Goal: Information Seeking & Learning: Compare options

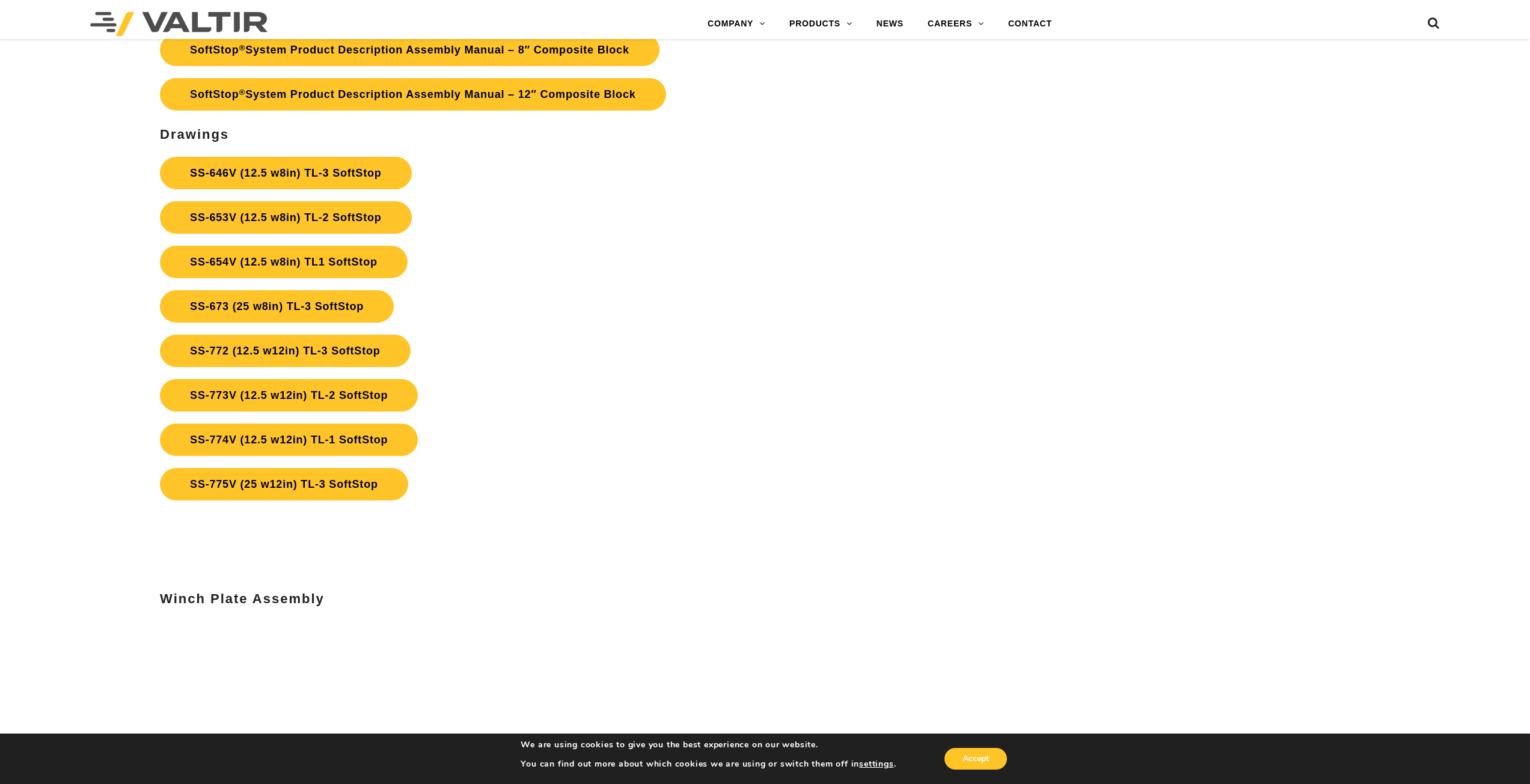
scroll to position [5461, 0]
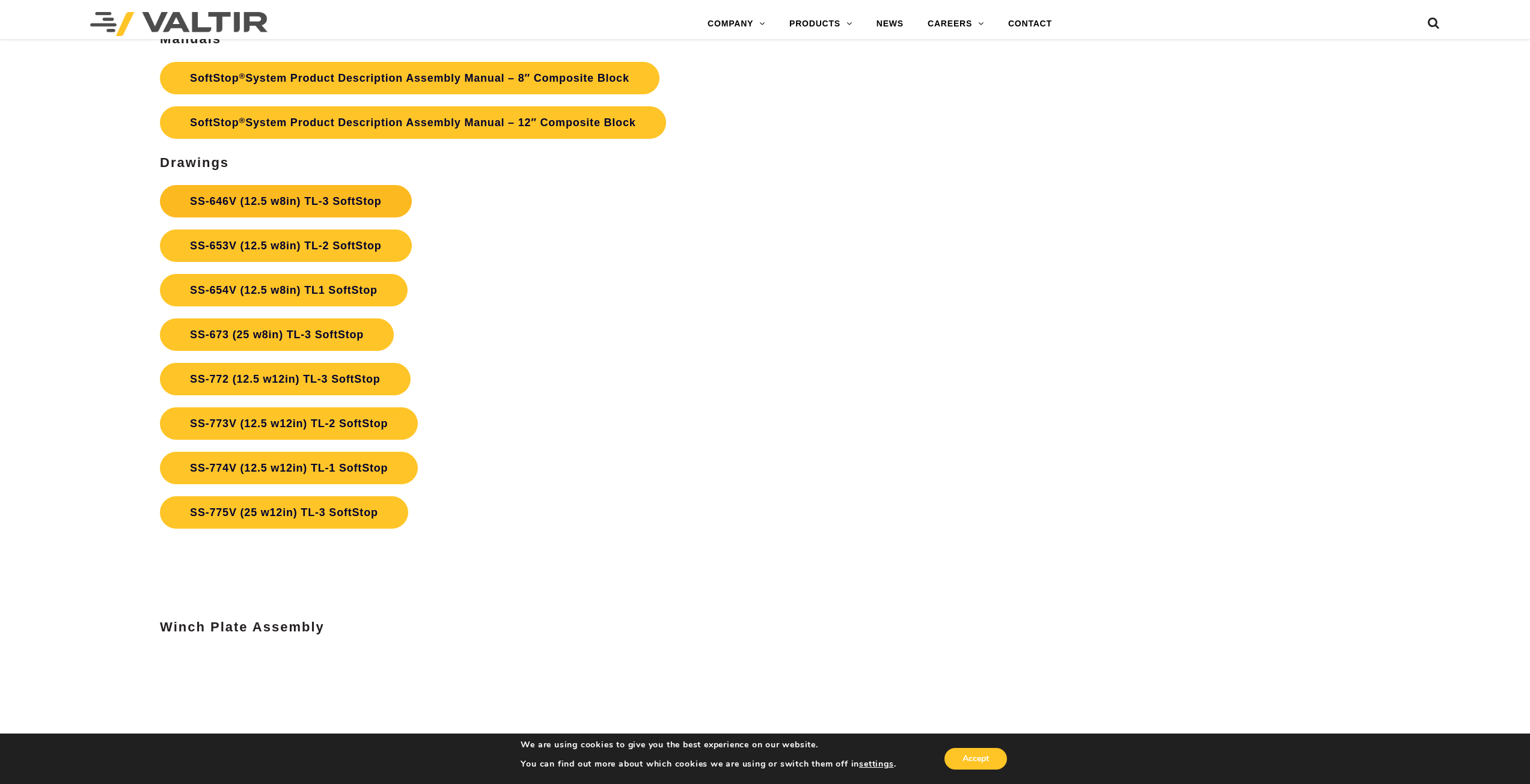
click at [341, 202] on link "SS-646V (12.5 w8in) TL-3 SoftStop" at bounding box center [286, 201] width 251 height 33
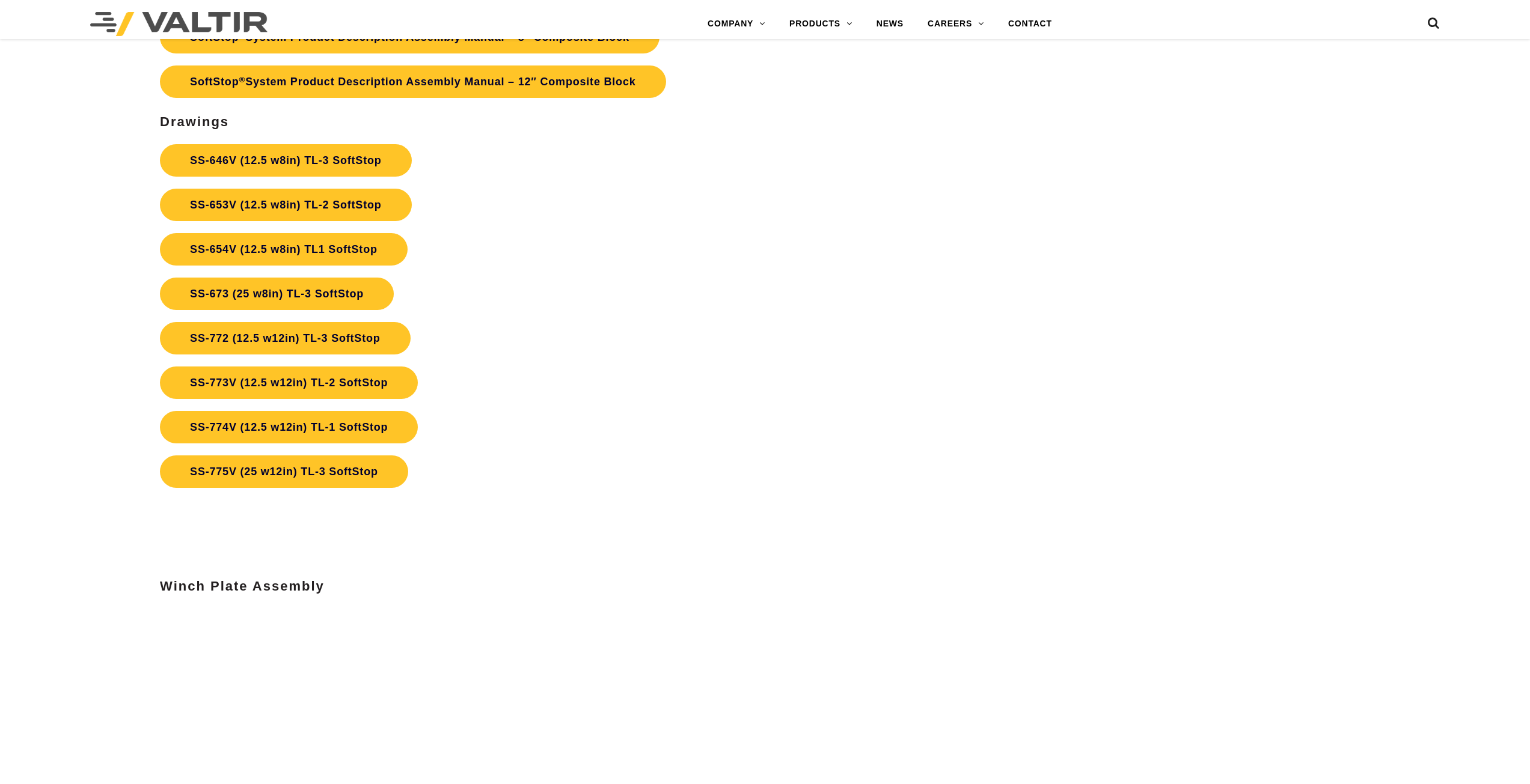
scroll to position [5461, 0]
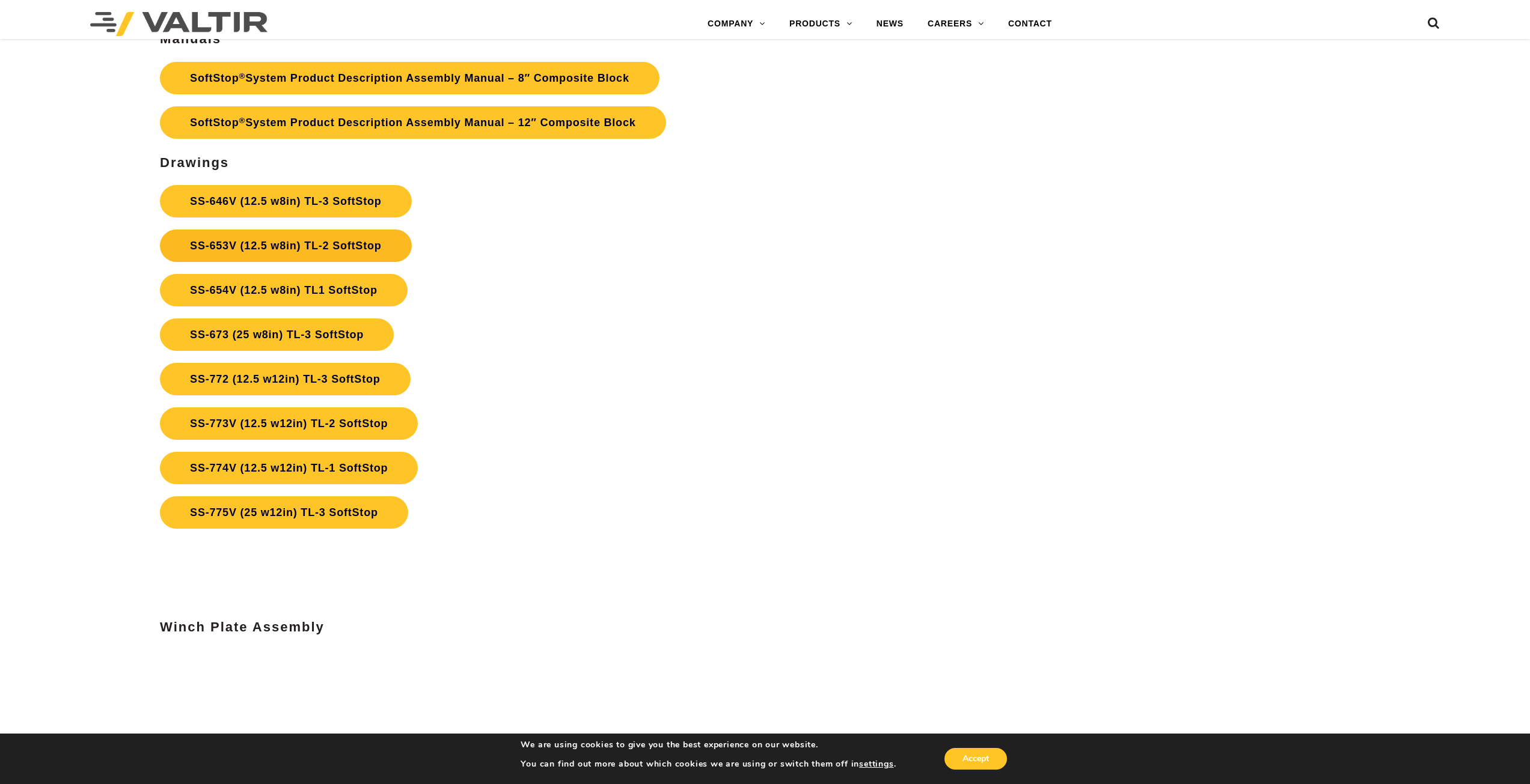
click at [338, 246] on link "SS-653V (12.5 w8in) TL-2 SoftStop" at bounding box center [286, 245] width 251 height 33
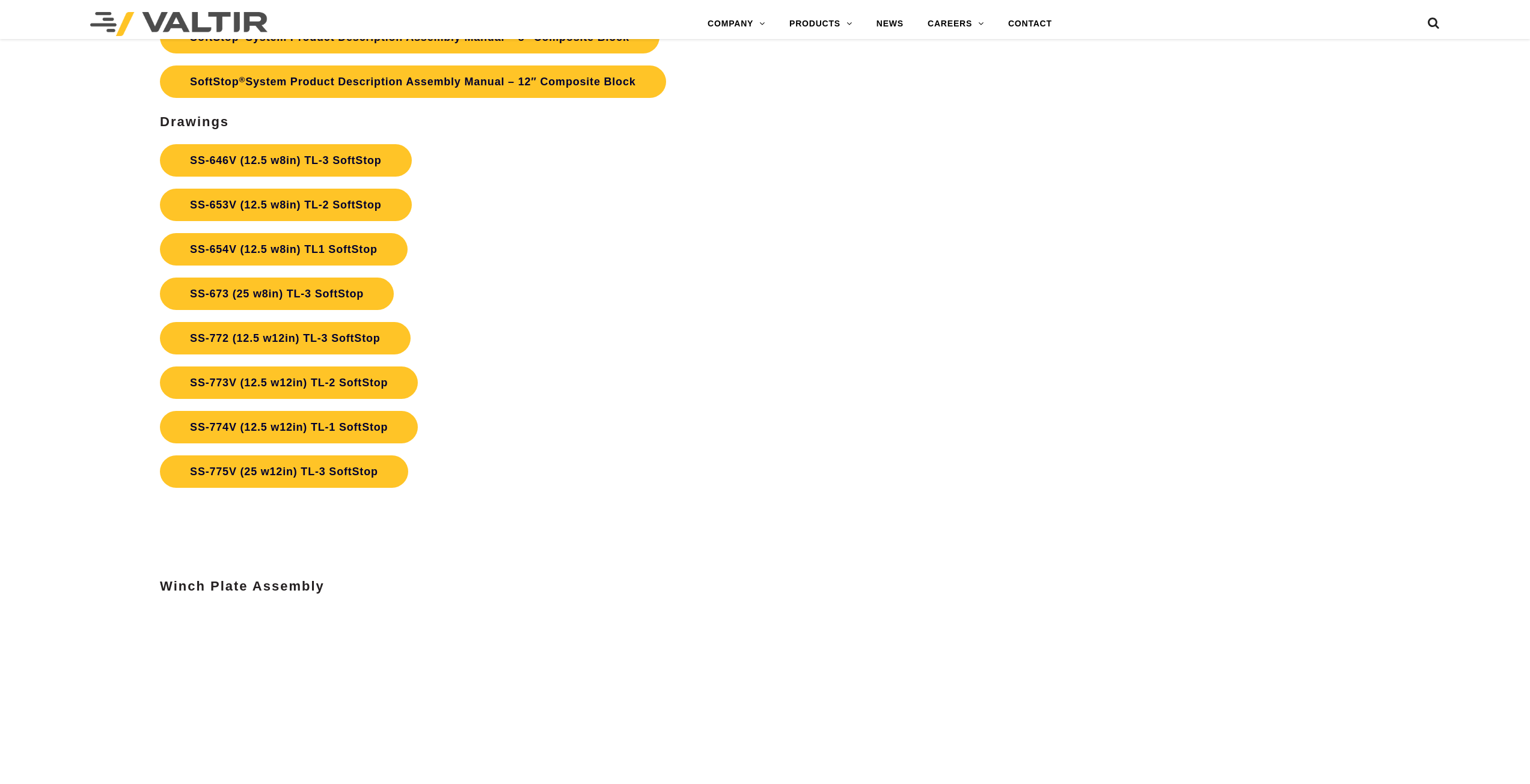
scroll to position [5461, 0]
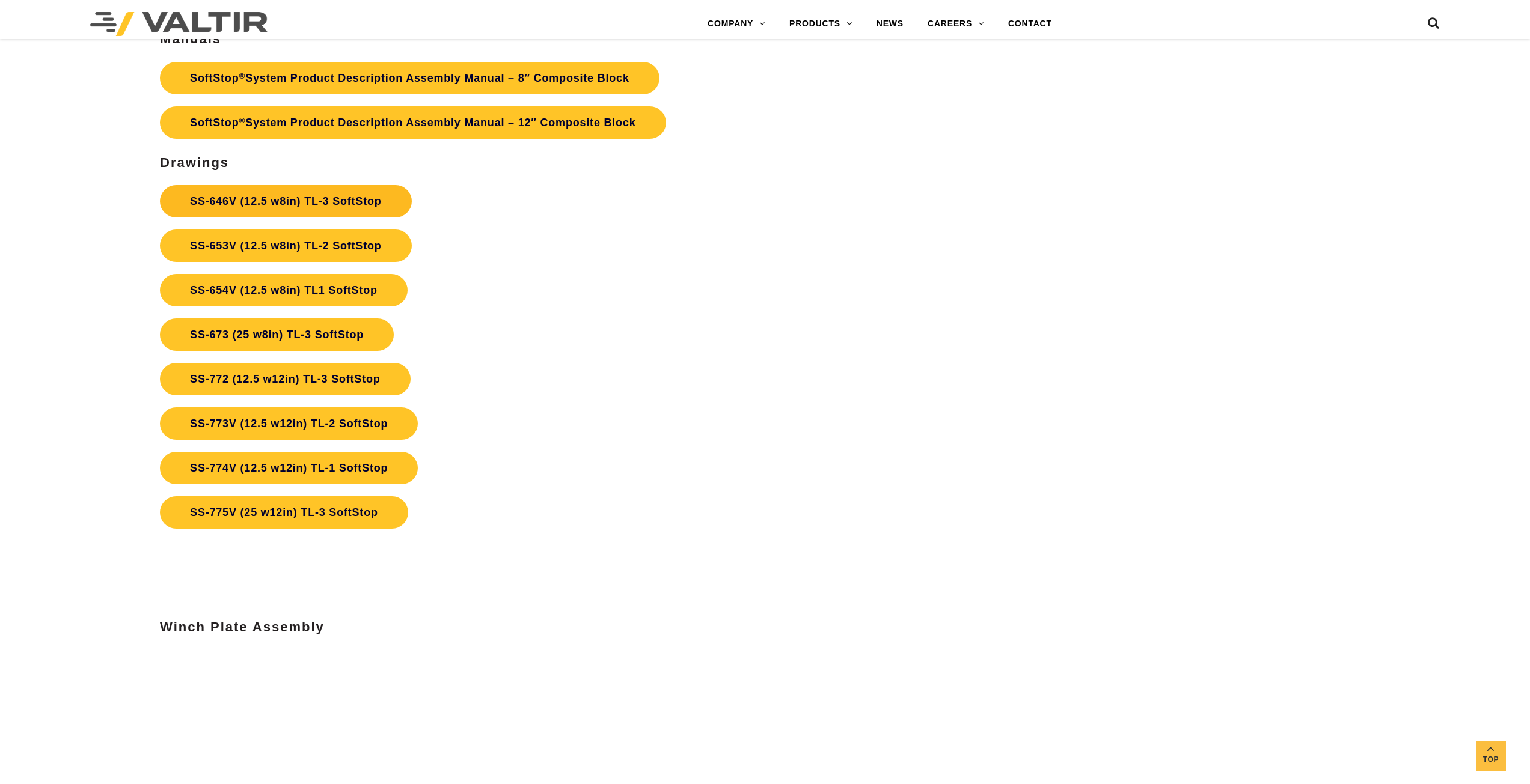
click at [278, 200] on link "SS-646V (12.5 w8in) TL-3 SoftStop" at bounding box center [286, 201] width 251 height 33
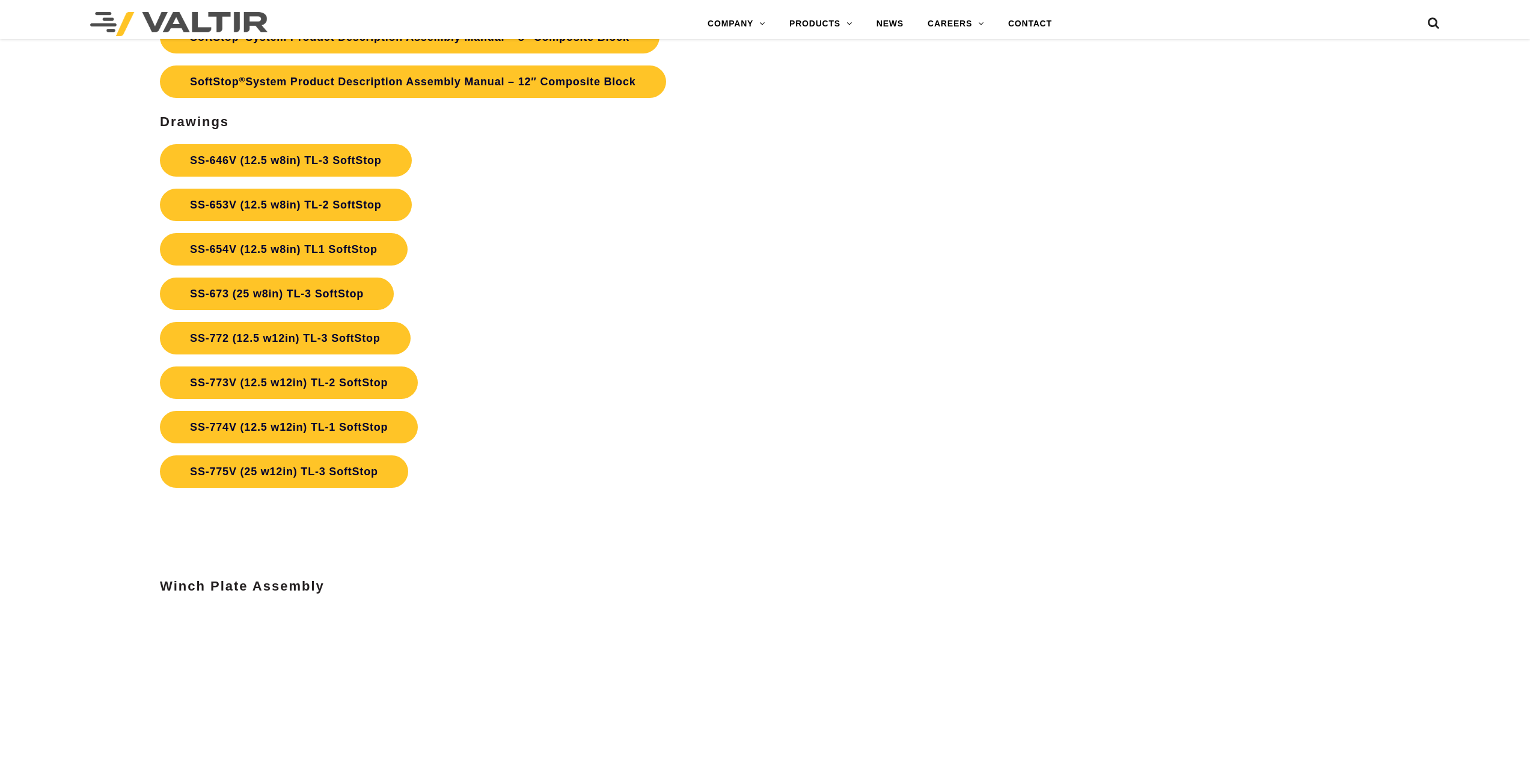
scroll to position [5461, 0]
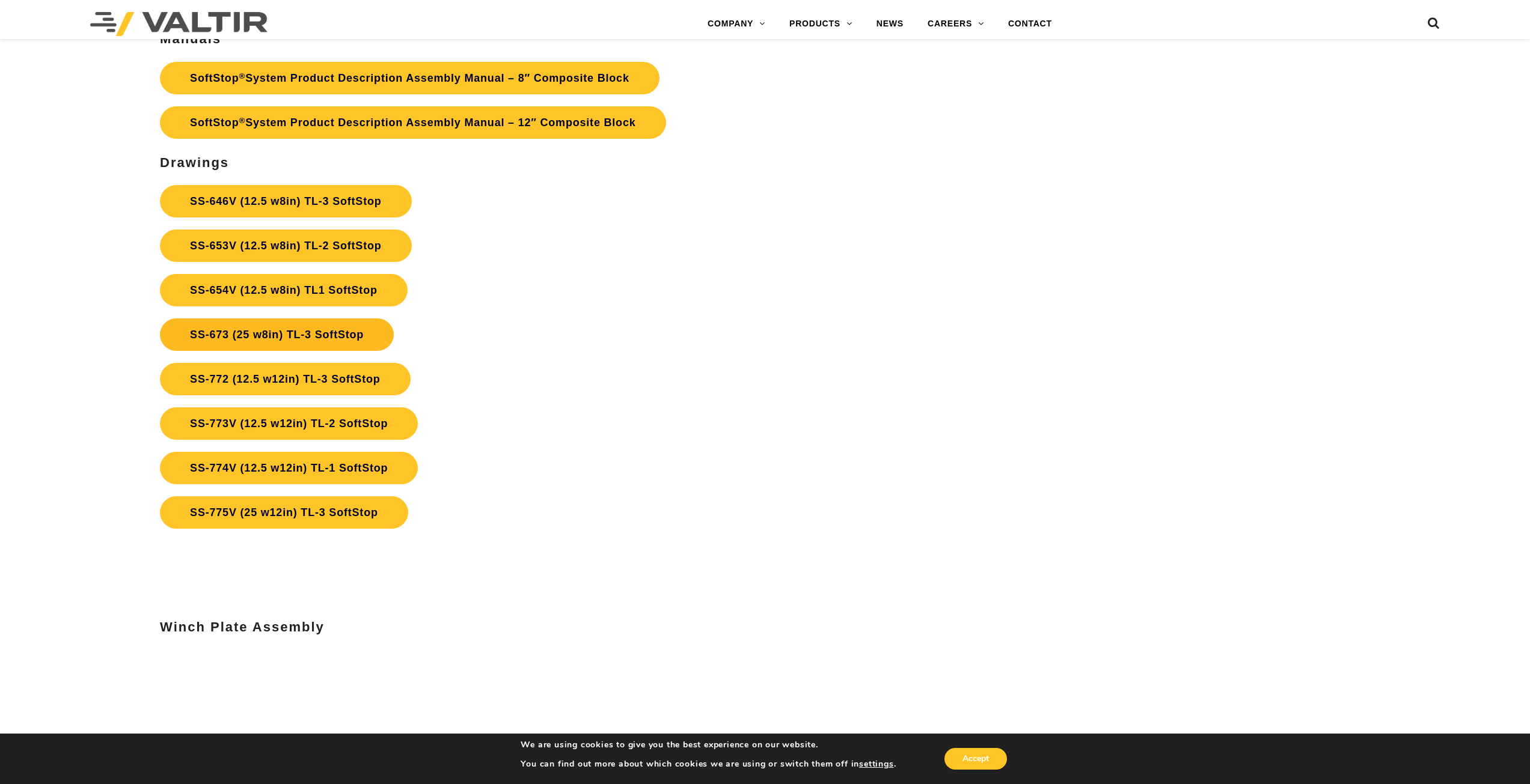
click at [286, 334] on link "SS-673 (25 w8in) TL-3 SoftStop" at bounding box center [277, 335] width 234 height 33
